Goal: Check status

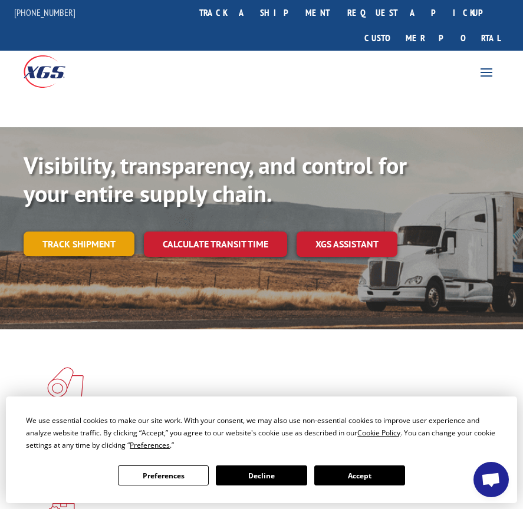
click at [96, 232] on link "Track shipment" at bounding box center [79, 244] width 111 height 25
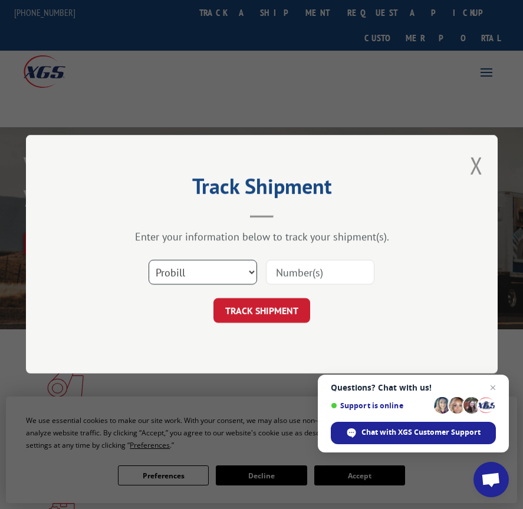
click at [245, 271] on select "Select category... Probill BOL PO" at bounding box center [203, 273] width 108 height 25
select select "bol"
click at [149, 261] on select "Select category... Probill BOL PO" at bounding box center [203, 273] width 108 height 25
click at [297, 277] on input at bounding box center [320, 273] width 108 height 25
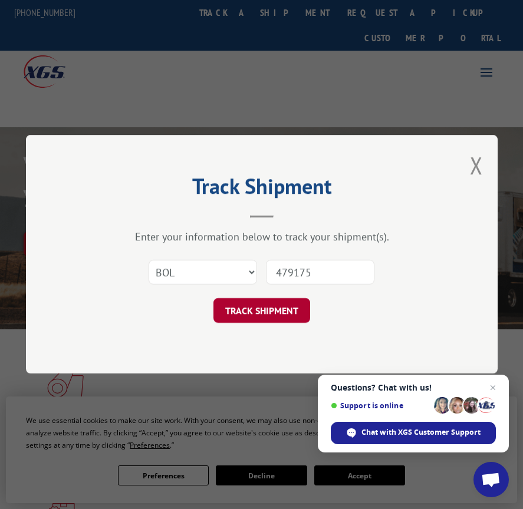
type input "479175"
click at [251, 318] on button "TRACK SHIPMENT" at bounding box center [261, 311] width 97 height 25
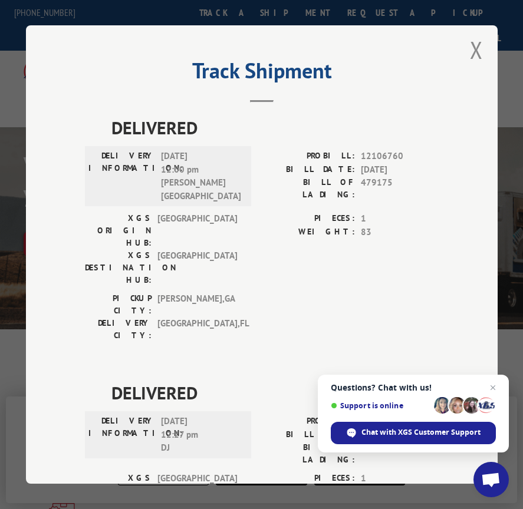
scroll to position [65, 0]
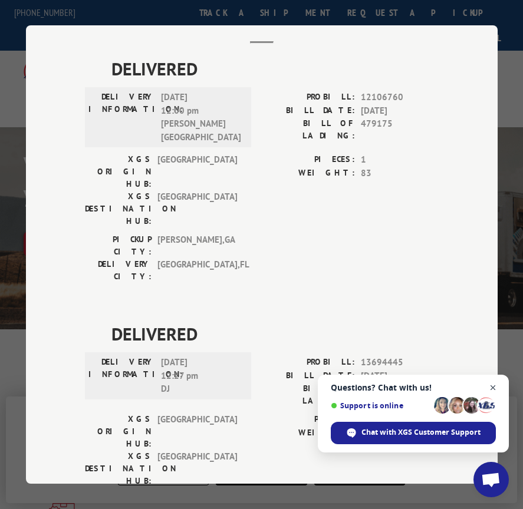
click at [490, 385] on span "Close chat" at bounding box center [493, 388] width 15 height 15
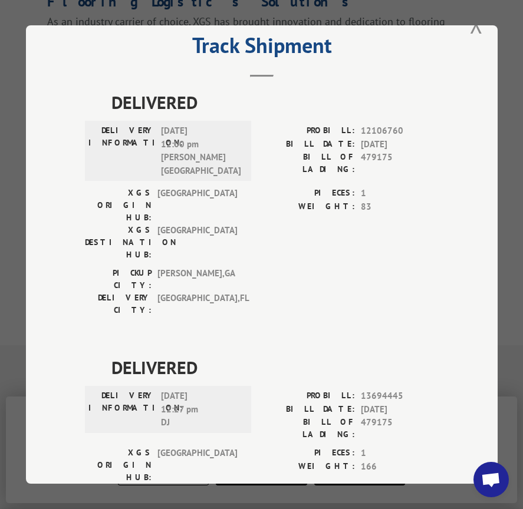
scroll to position [0, 0]
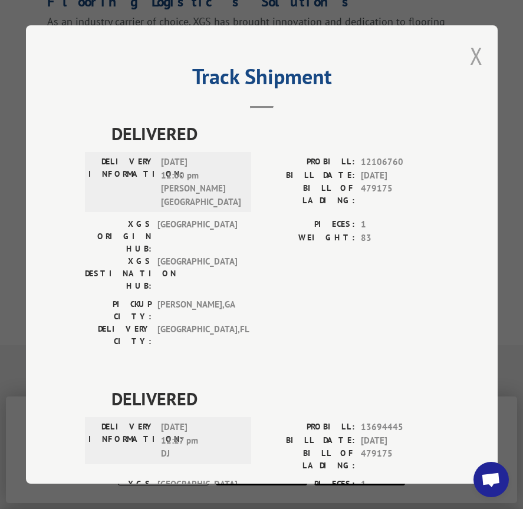
click at [473, 58] on button "Close modal" at bounding box center [476, 55] width 13 height 31
